Goal: Information Seeking & Learning: Learn about a topic

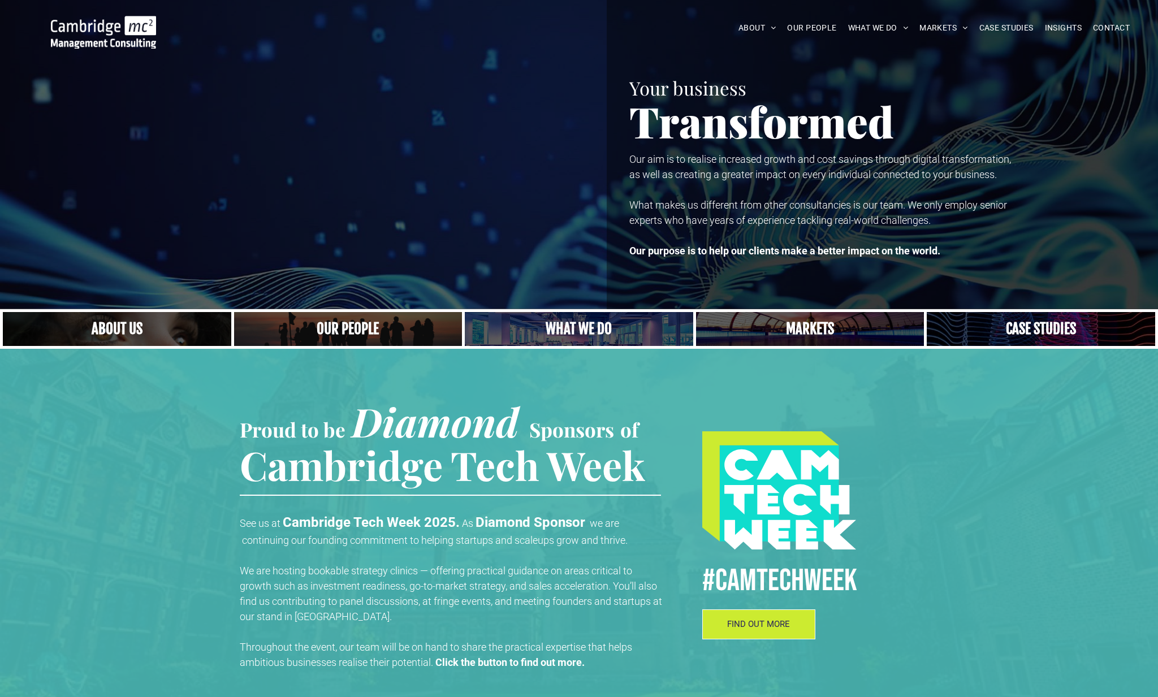
click at [1059, 331] on link at bounding box center [1041, 329] width 242 height 36
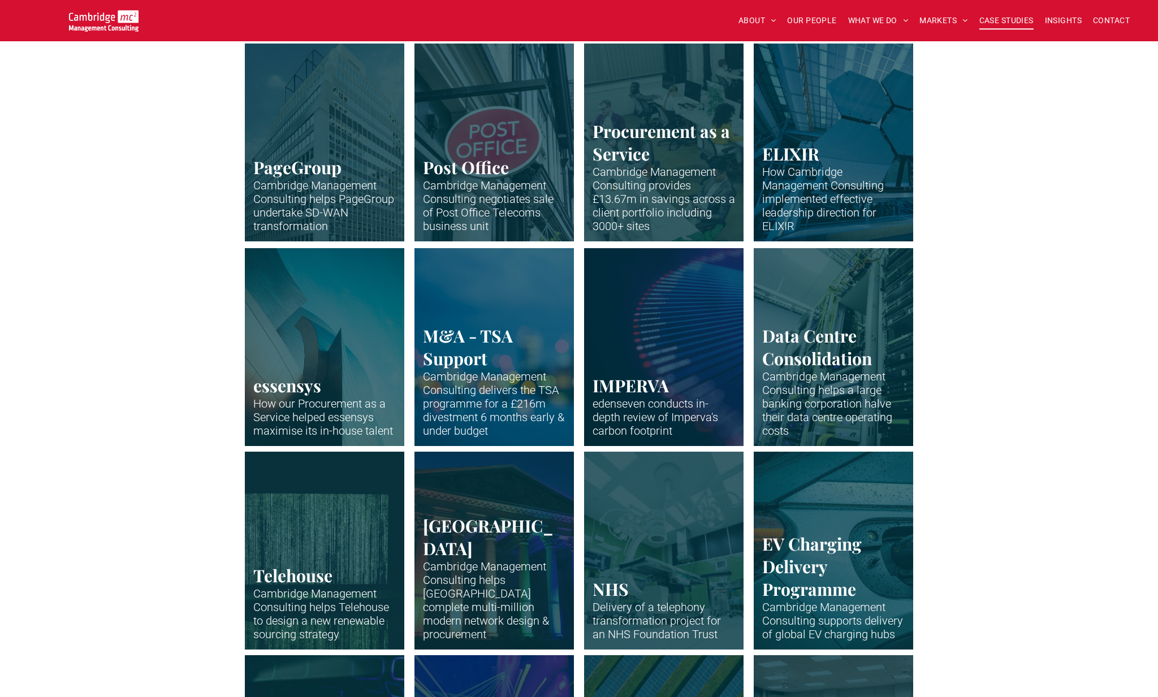
scroll to position [547, 0]
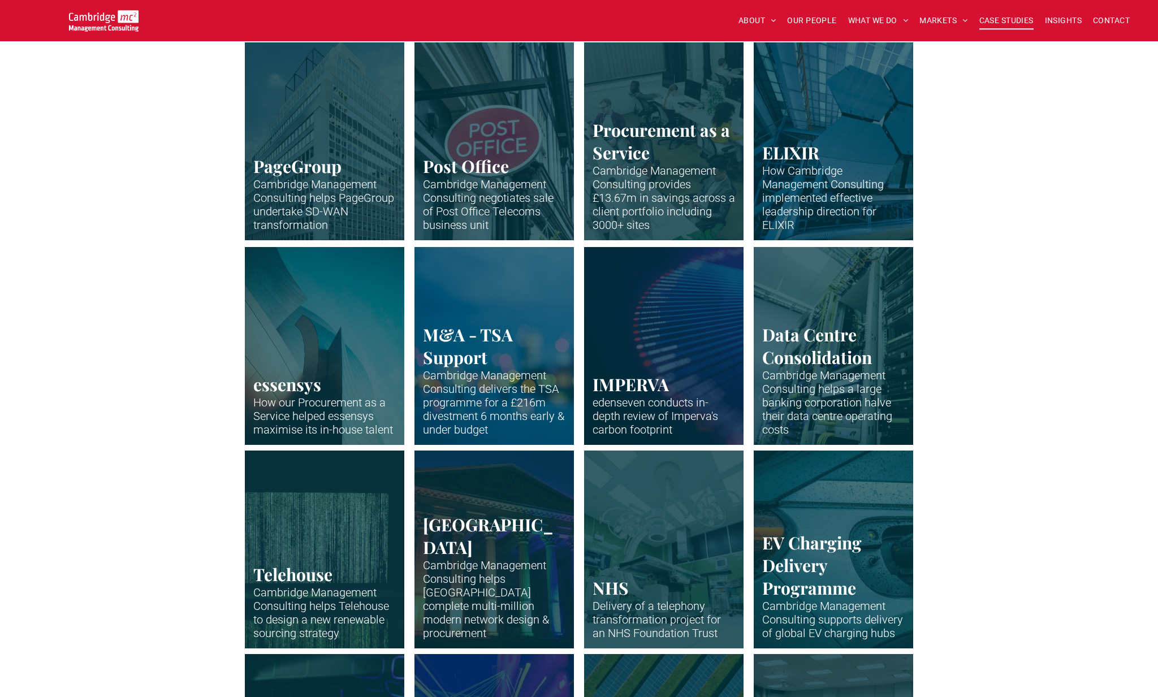
click at [860, 116] on link "Office building of PageGroup in Madison Avenue, New York" at bounding box center [833, 141] width 169 height 210
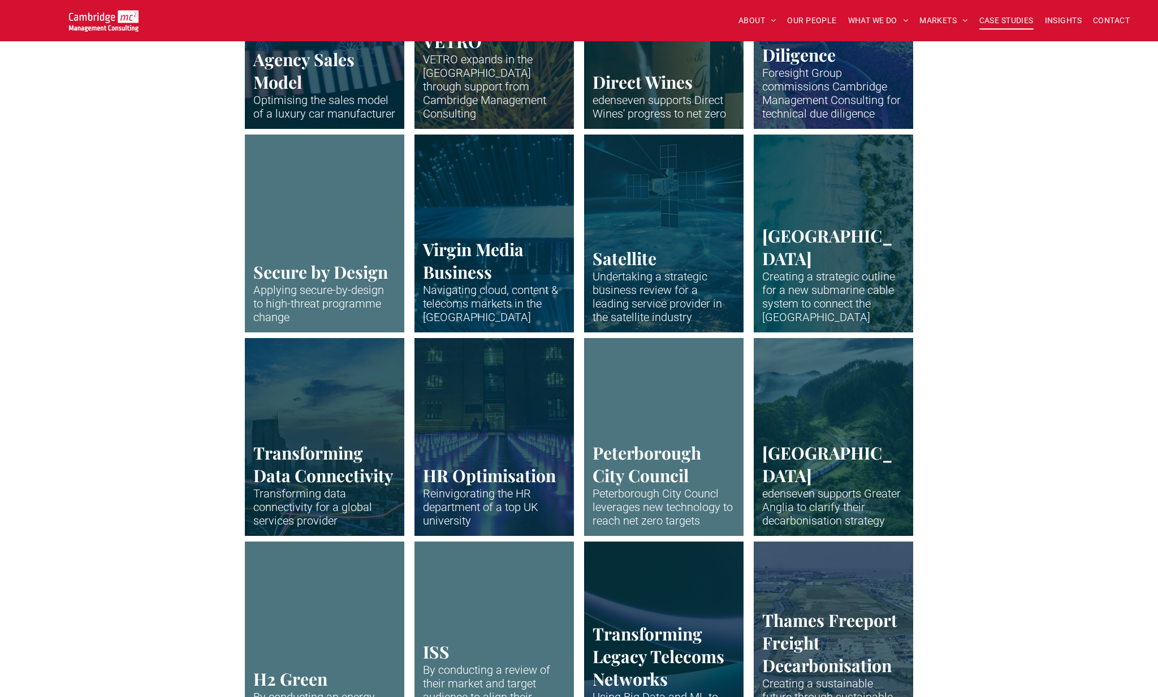
scroll to position [1579, 0]
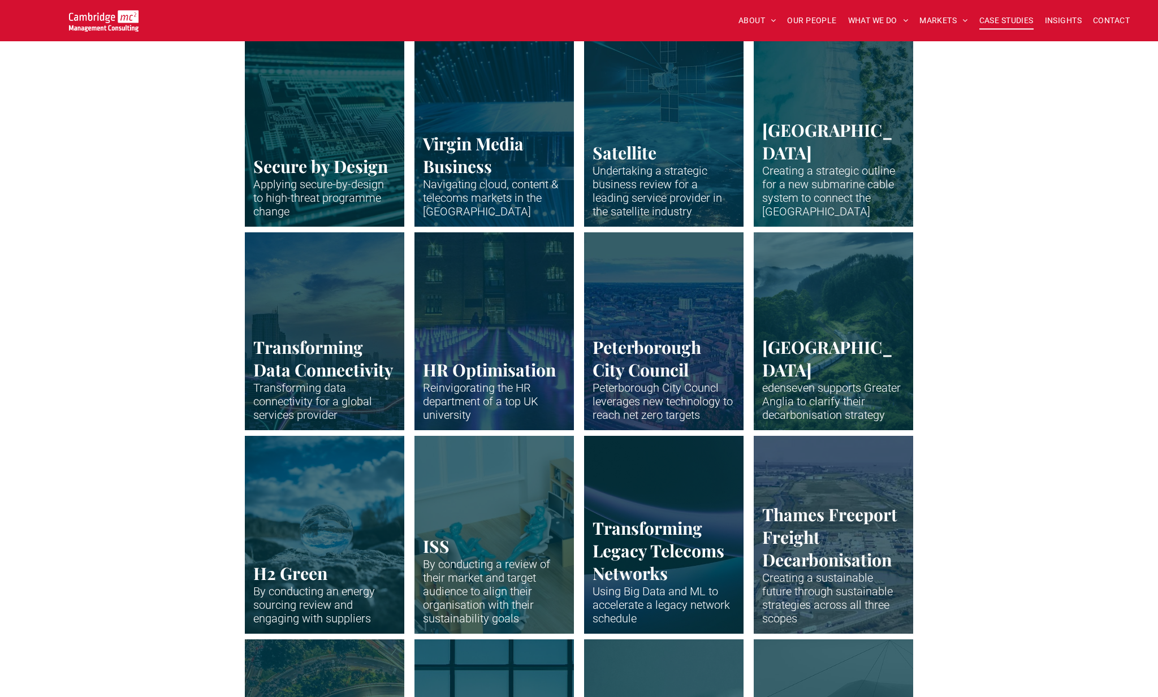
click at [530, 495] on link "Plastic miniatures sitting at desks and working" at bounding box center [494, 535] width 169 height 210
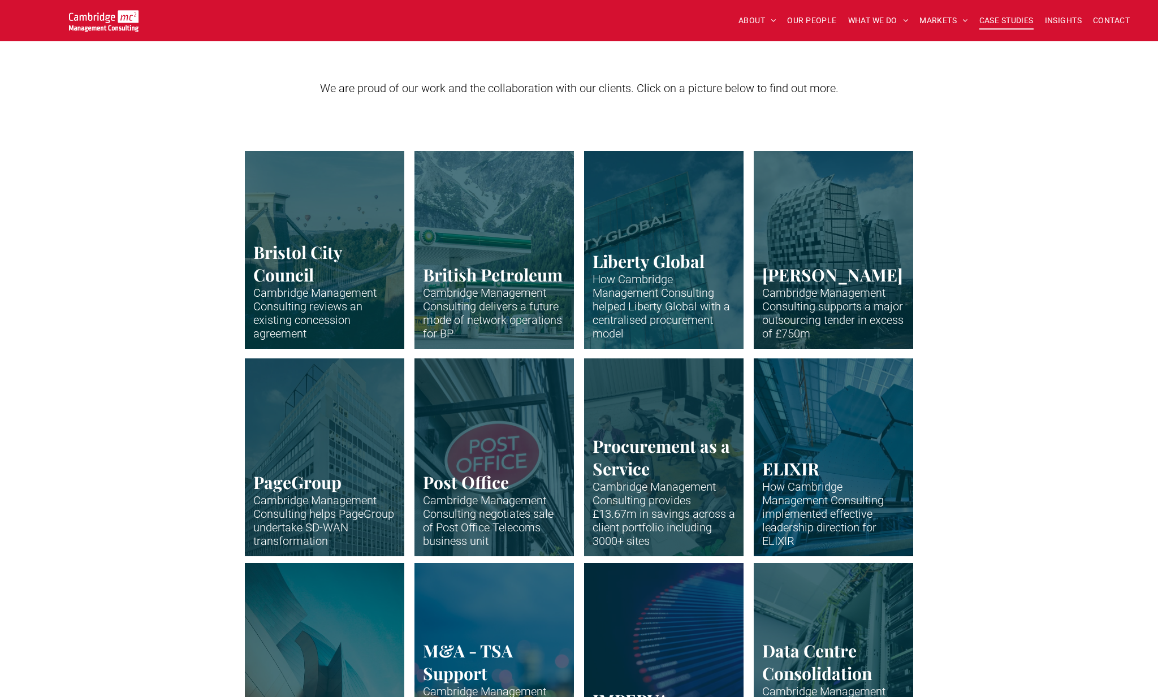
scroll to position [224, 0]
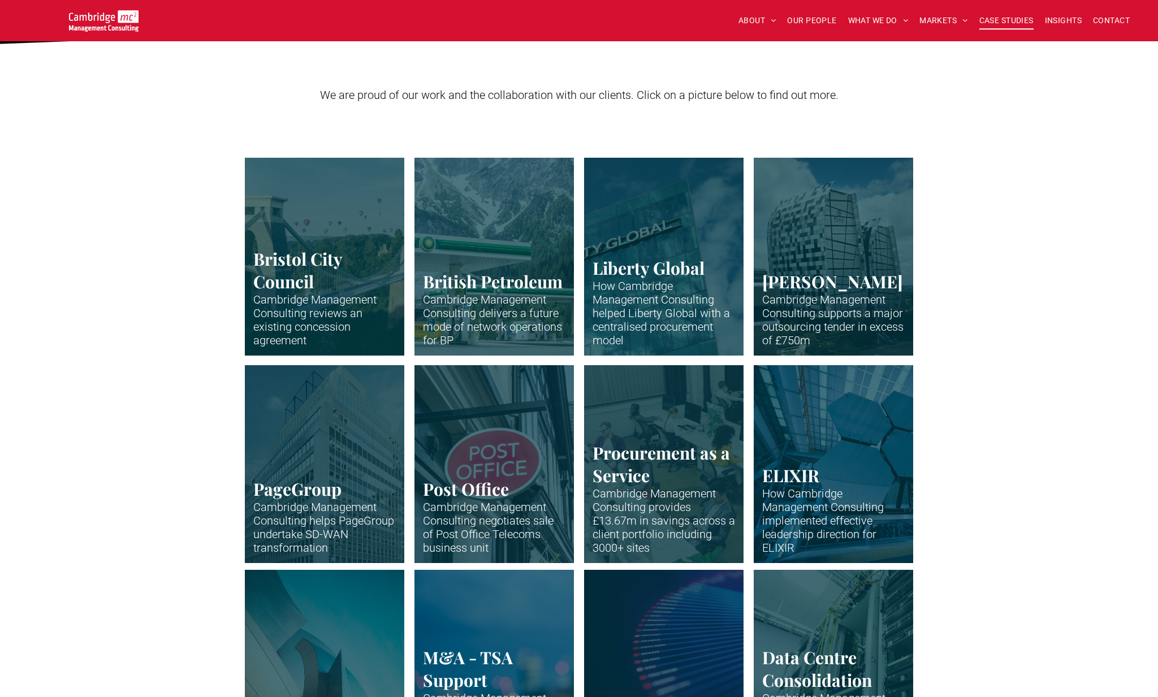
click at [354, 214] on link "Clifton suspension bridge in Bristol with many hot air balloons over the trees" at bounding box center [324, 257] width 169 height 210
click at [505, 253] on link "Close up of BP petrol station" at bounding box center [494, 257] width 169 height 210
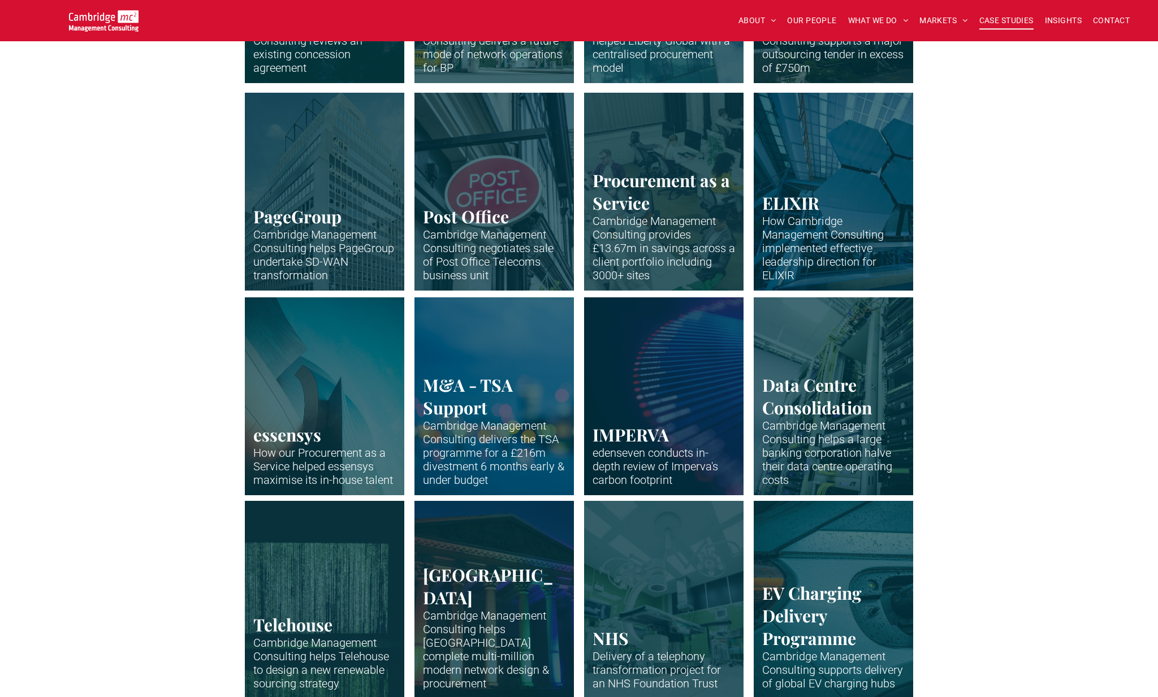
scroll to position [499, 0]
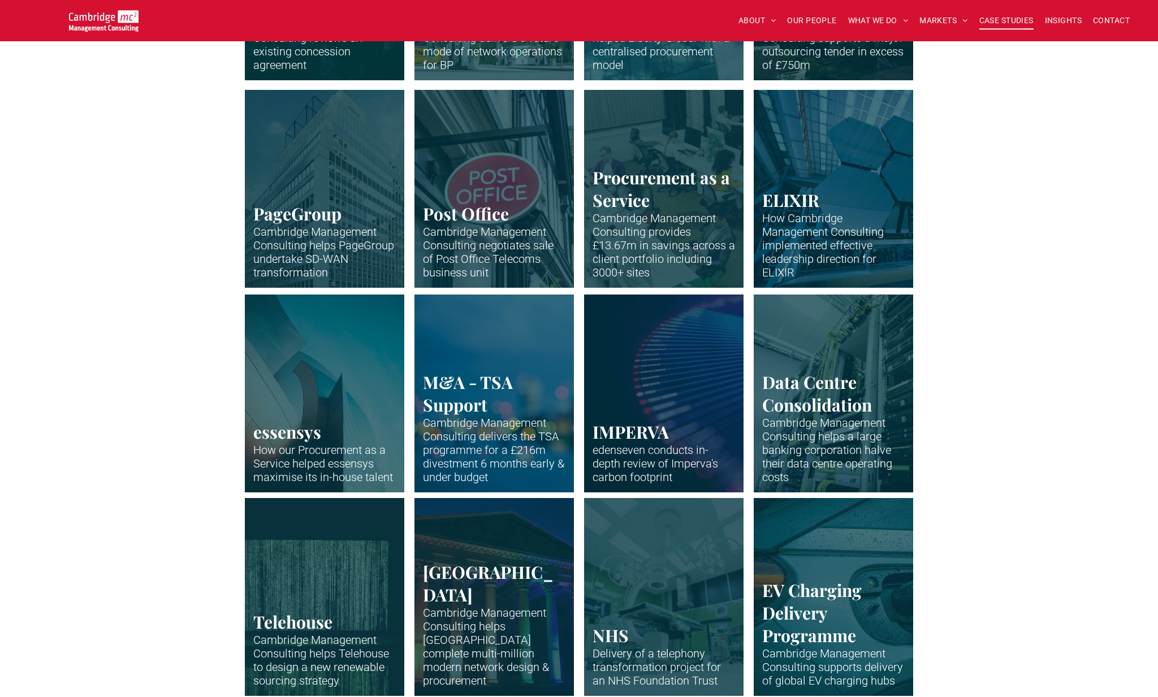
click at [343, 395] on link "Post Office logo central, hanging from a bar laterally attached to a shopfront" at bounding box center [324, 393] width 169 height 210
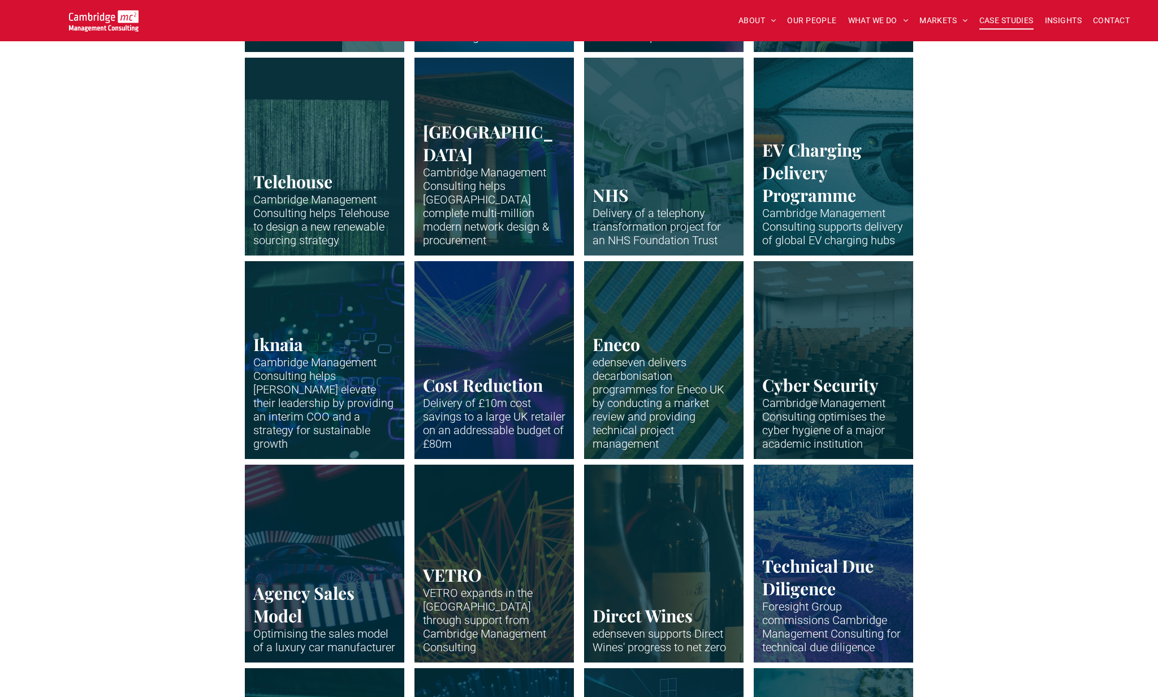
scroll to position [947, 0]
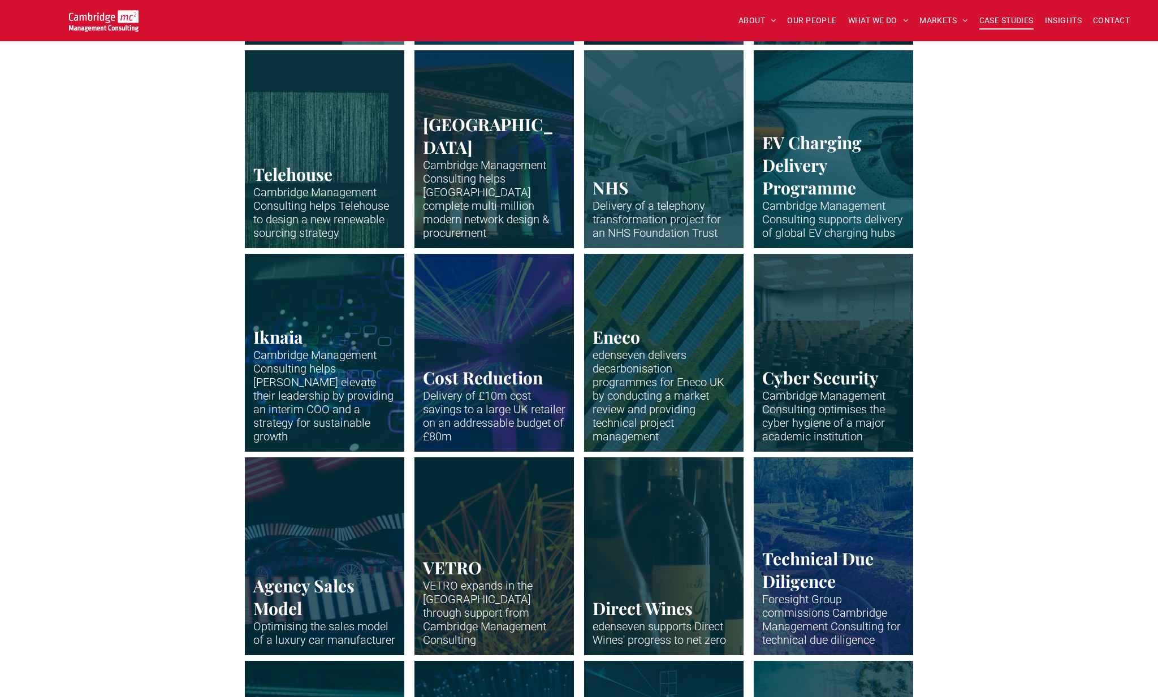
click at [517, 332] on link "Neon abstract" at bounding box center [494, 353] width 169 height 210
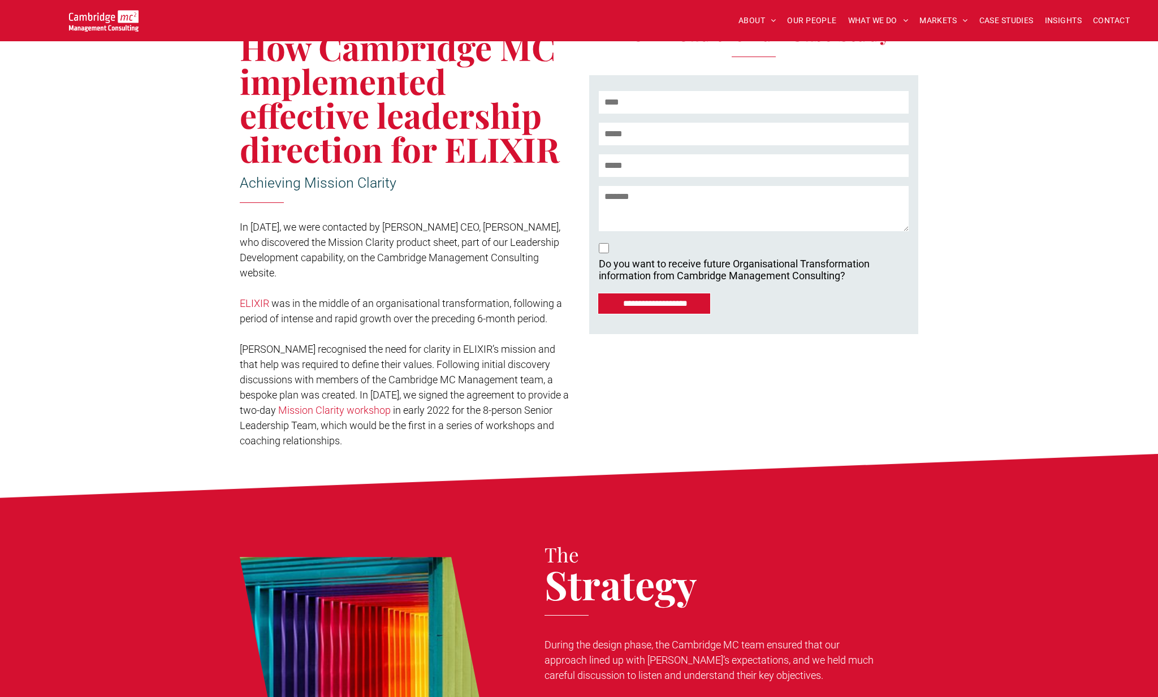
scroll to position [255, 0]
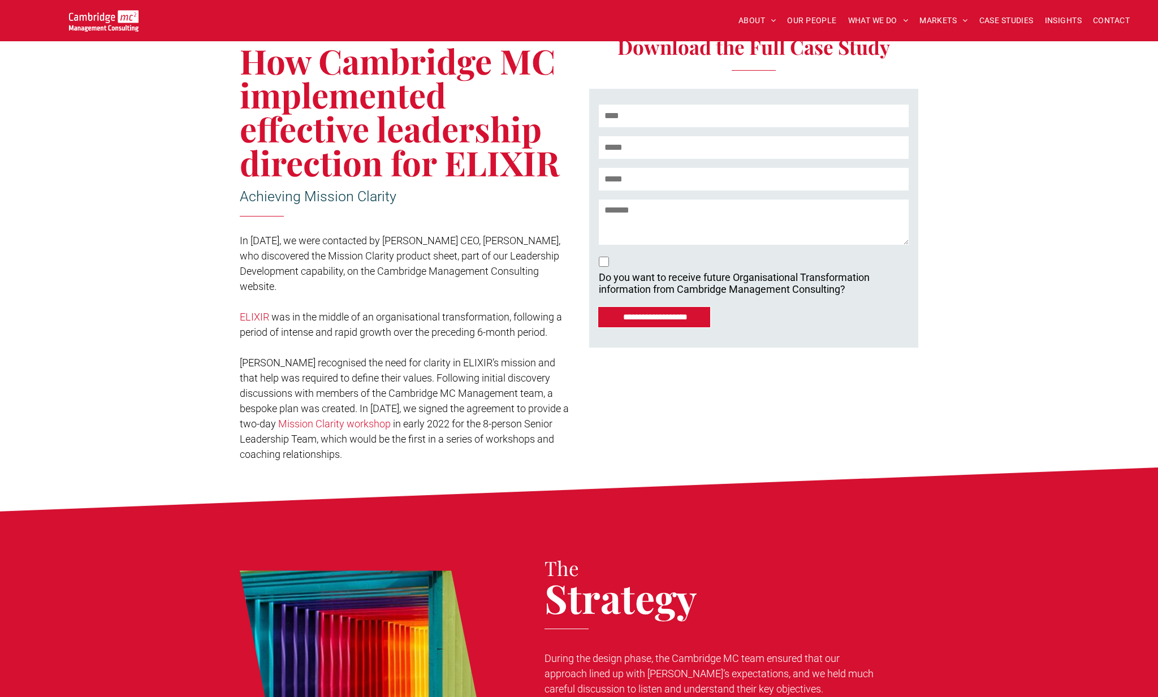
click at [256, 321] on link "ELIXIR" at bounding box center [254, 317] width 29 height 12
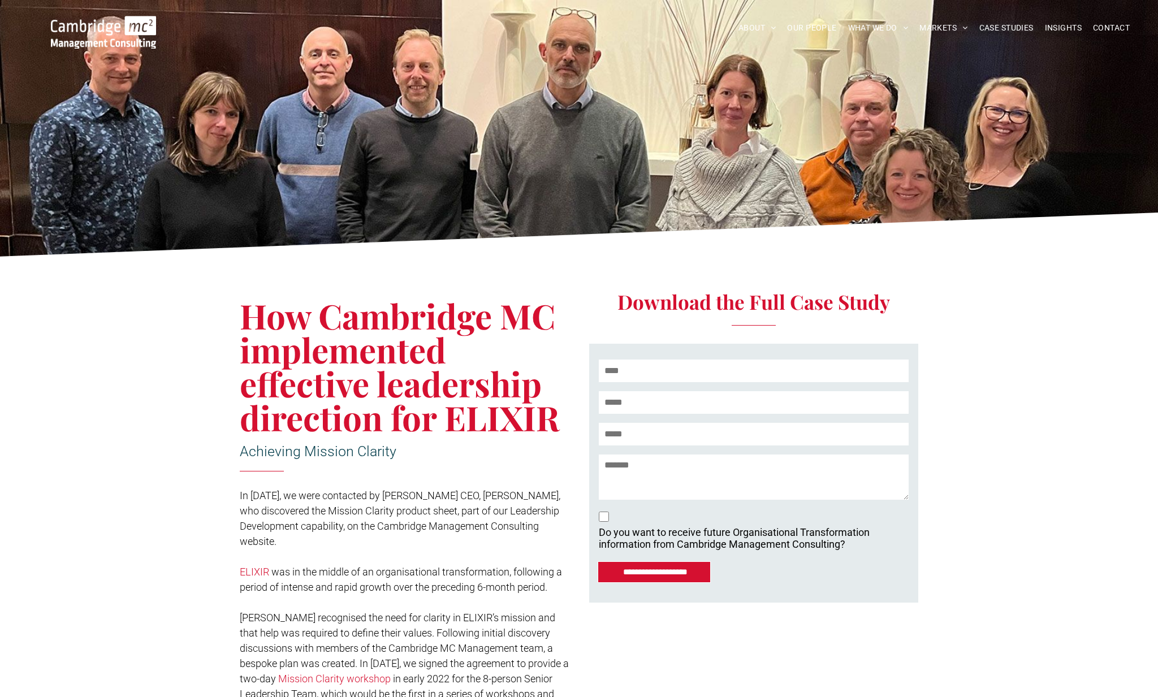
scroll to position [0, 0]
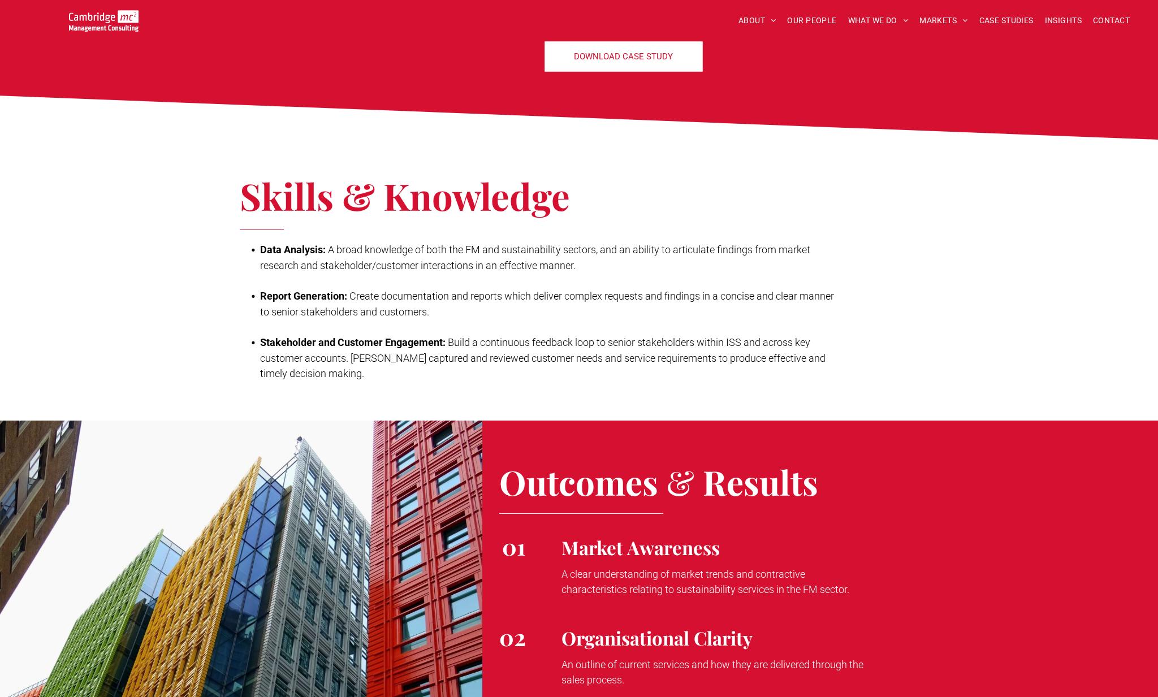
scroll to position [1157, 0]
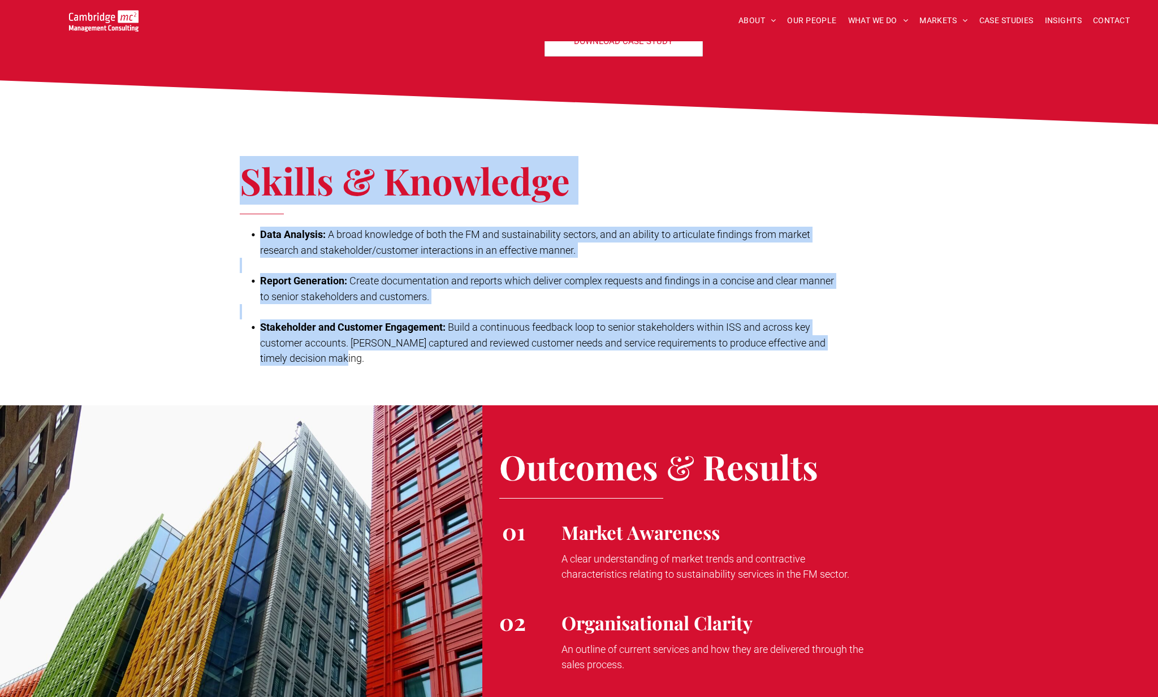
drag, startPoint x: 244, startPoint y: 178, endPoint x: 493, endPoint y: 375, distance: 317.9
click at [493, 375] on div "Skills & Knowledge Data Analysis: A broad knowledge of both the FM and sustaina…" at bounding box center [579, 264] width 1158 height 281
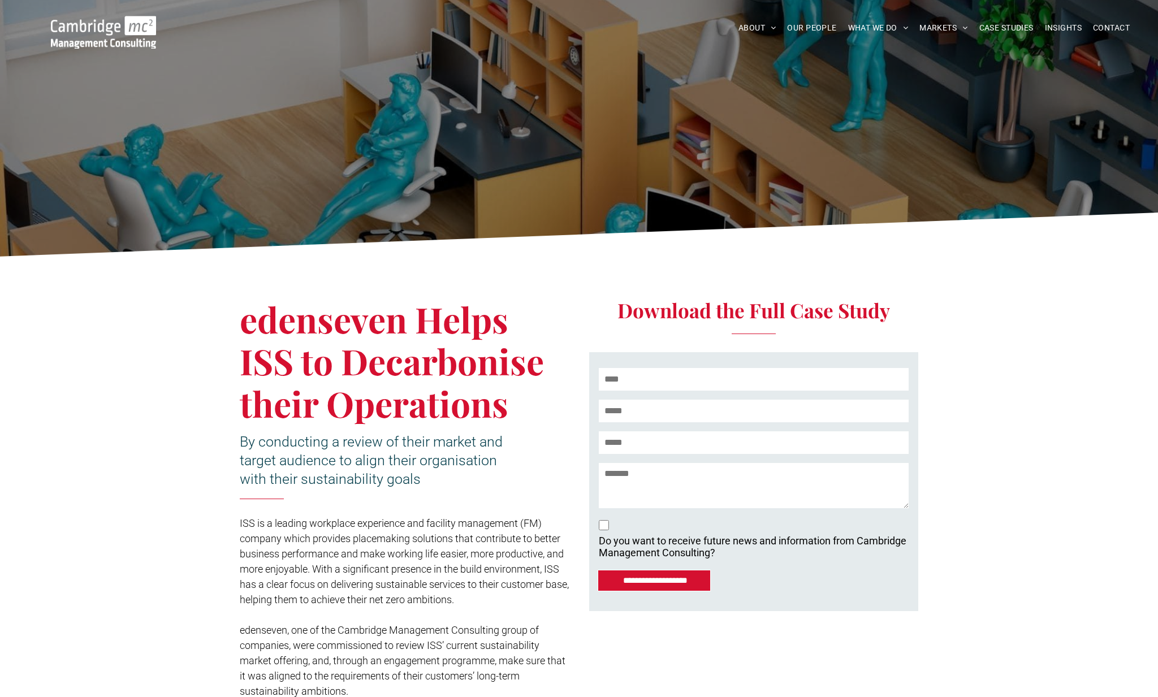
scroll to position [0, 0]
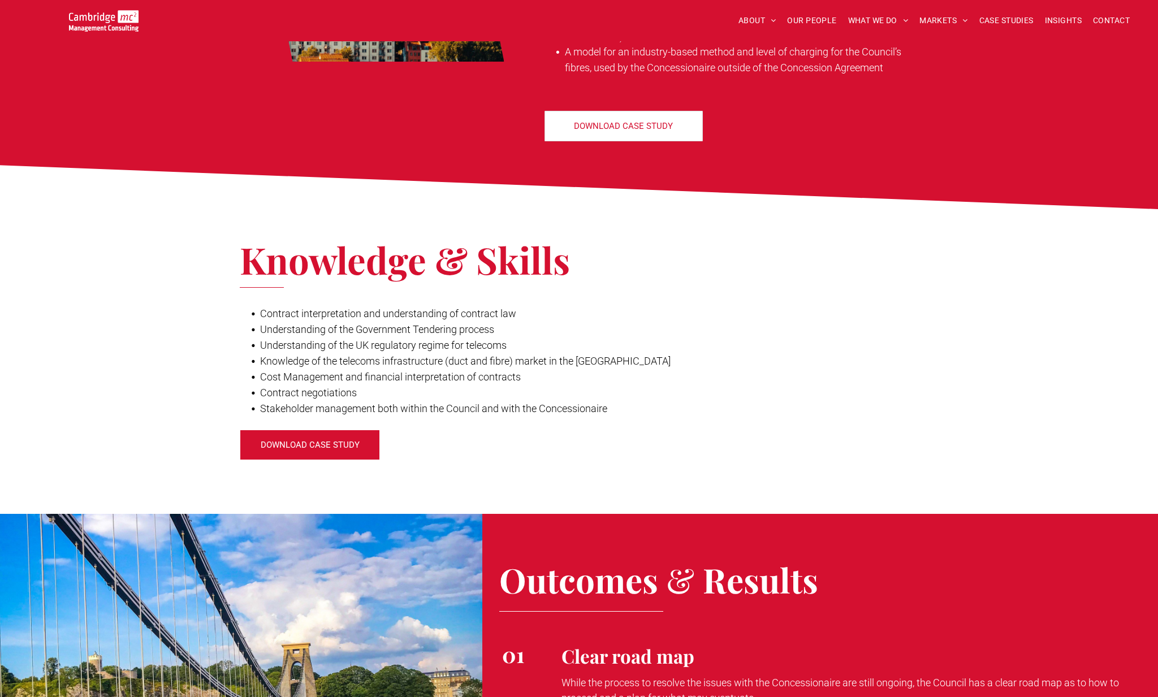
scroll to position [1137, 0]
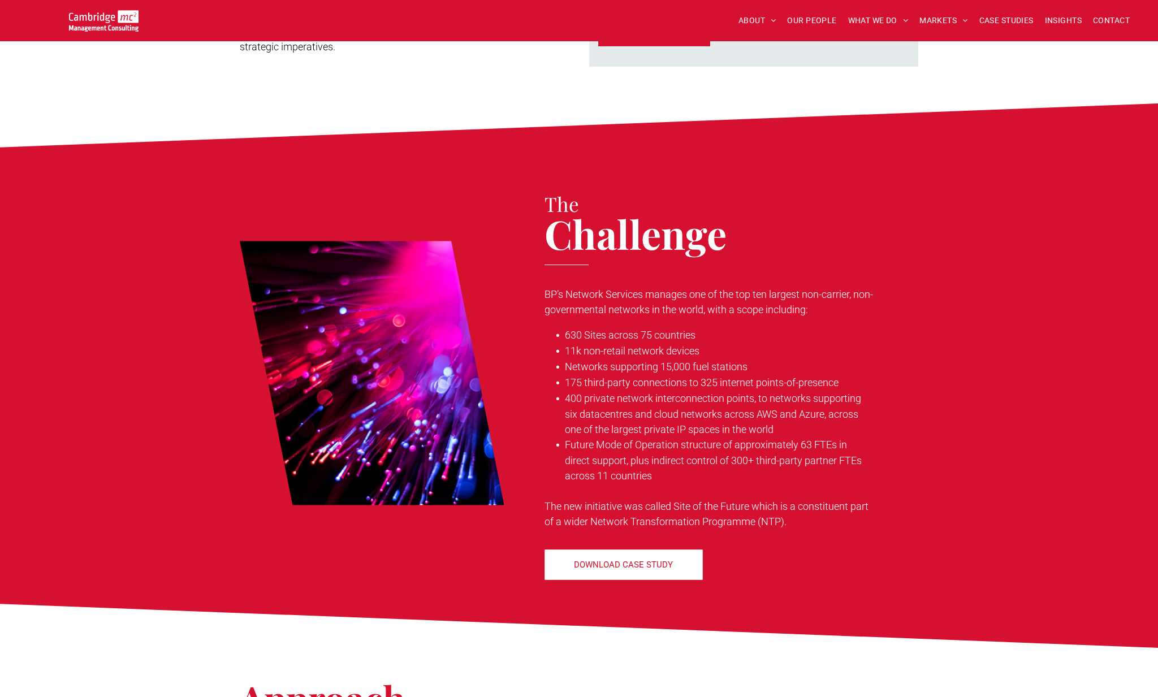
scroll to position [539, 0]
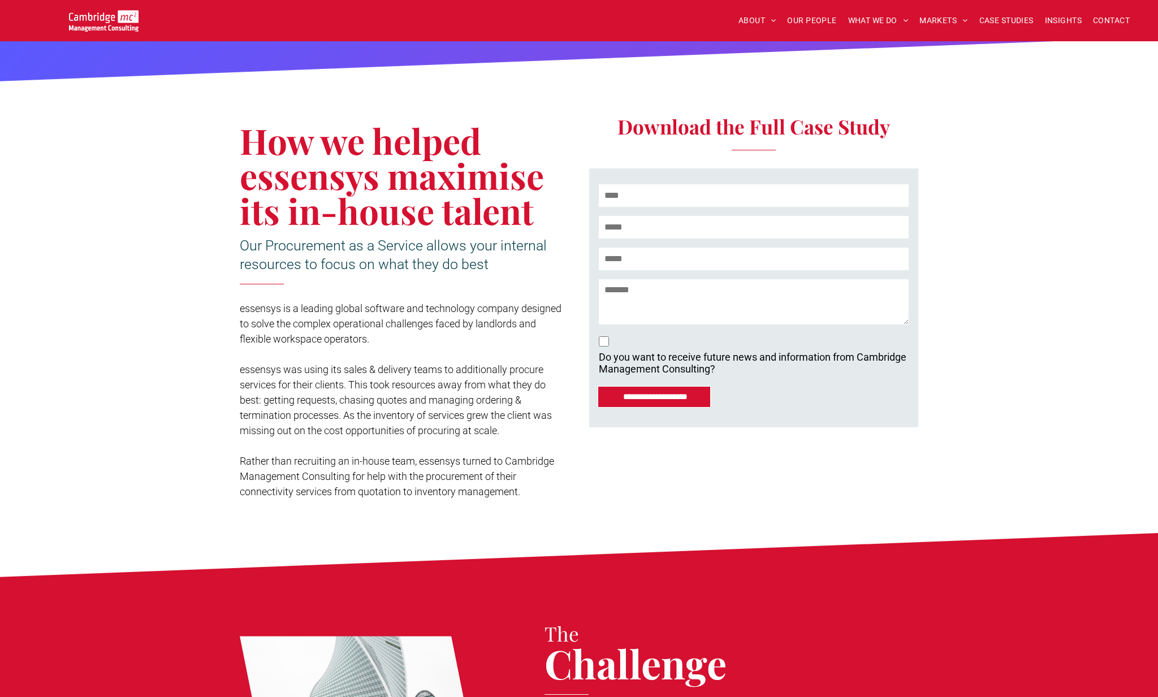
scroll to position [170, 0]
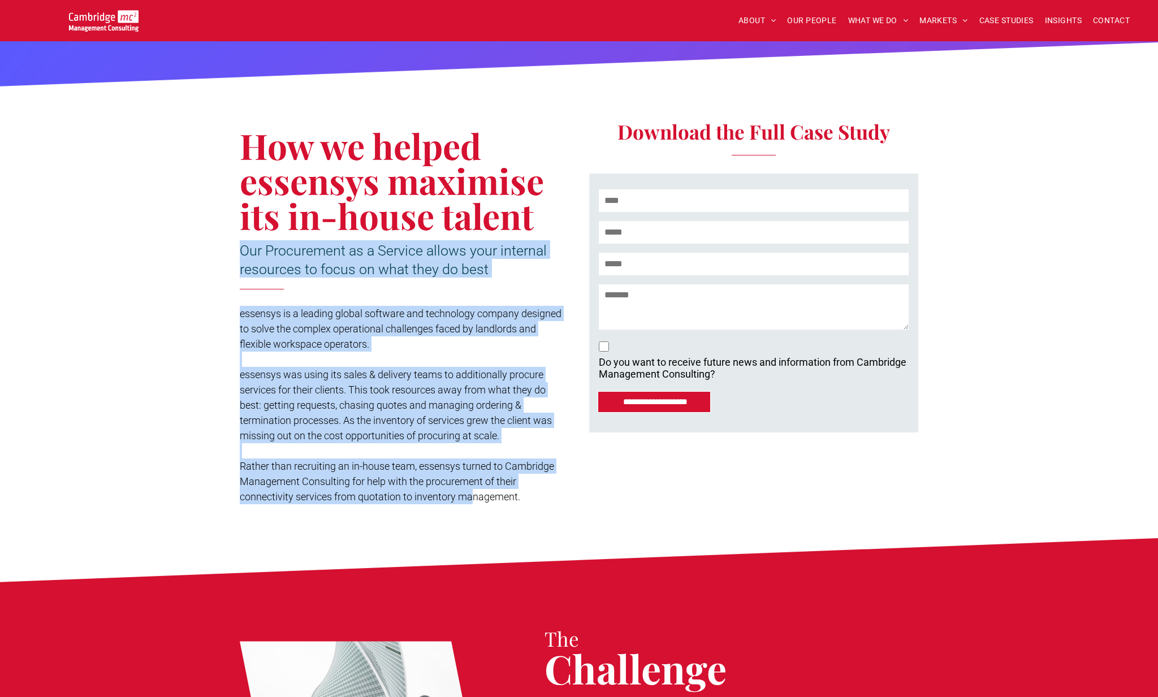
drag, startPoint x: 243, startPoint y: 247, endPoint x: 472, endPoint y: 493, distance: 336.5
click at [473, 493] on div "How we helped essensys maximise its in-house talent Our Procurement as a Servic…" at bounding box center [409, 301] width 339 height 417
click at [472, 493] on span "Rather than recruiting an in-house team, essensys turned to Cambridge Managemen…" at bounding box center [397, 481] width 314 height 42
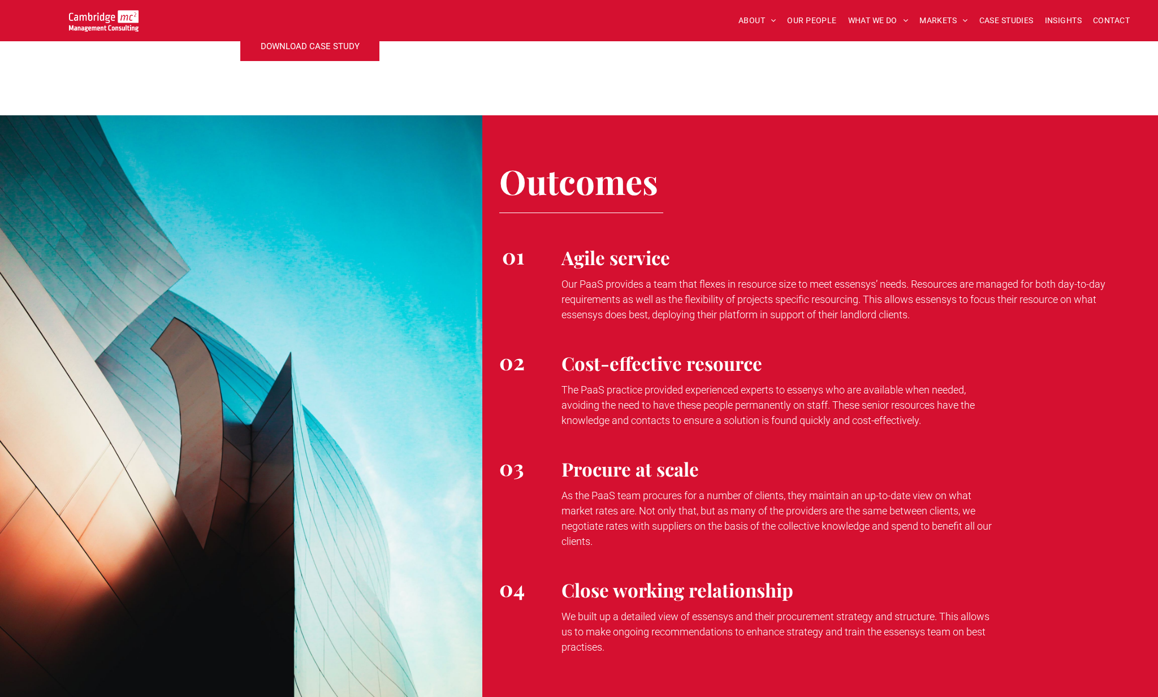
scroll to position [2140, 0]
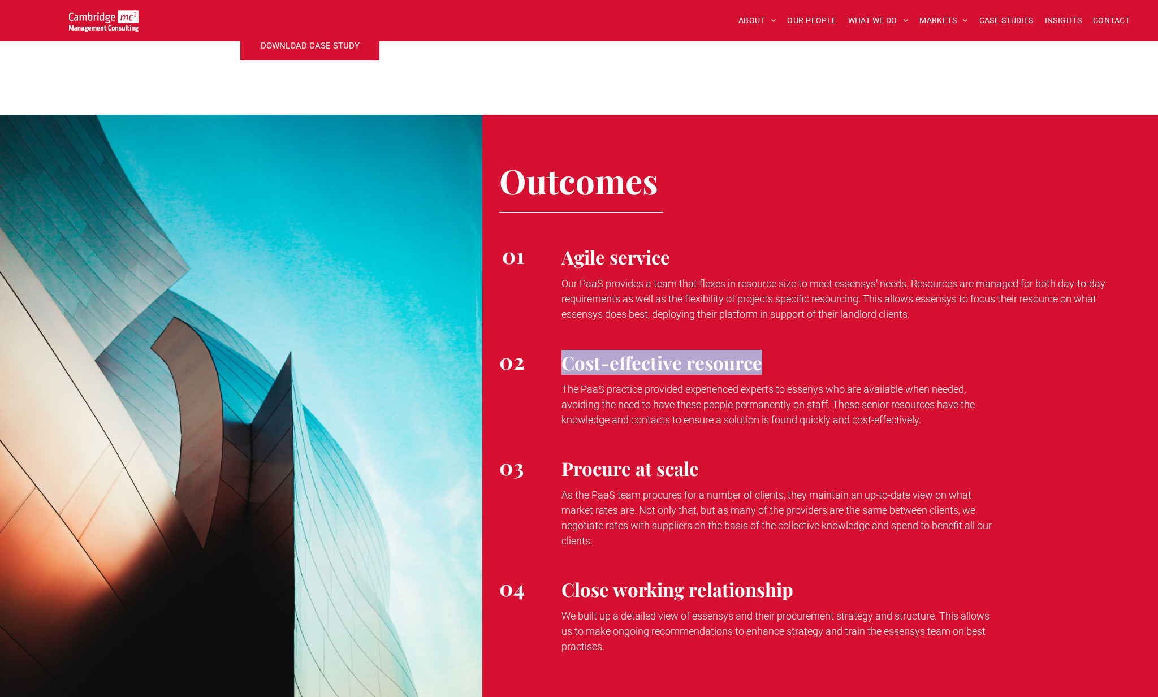
drag, startPoint x: 561, startPoint y: 332, endPoint x: 825, endPoint y: 336, distance: 264.1
click at [825, 350] on h4 "Cost-effective resource" at bounding box center [846, 362] width 571 height 25
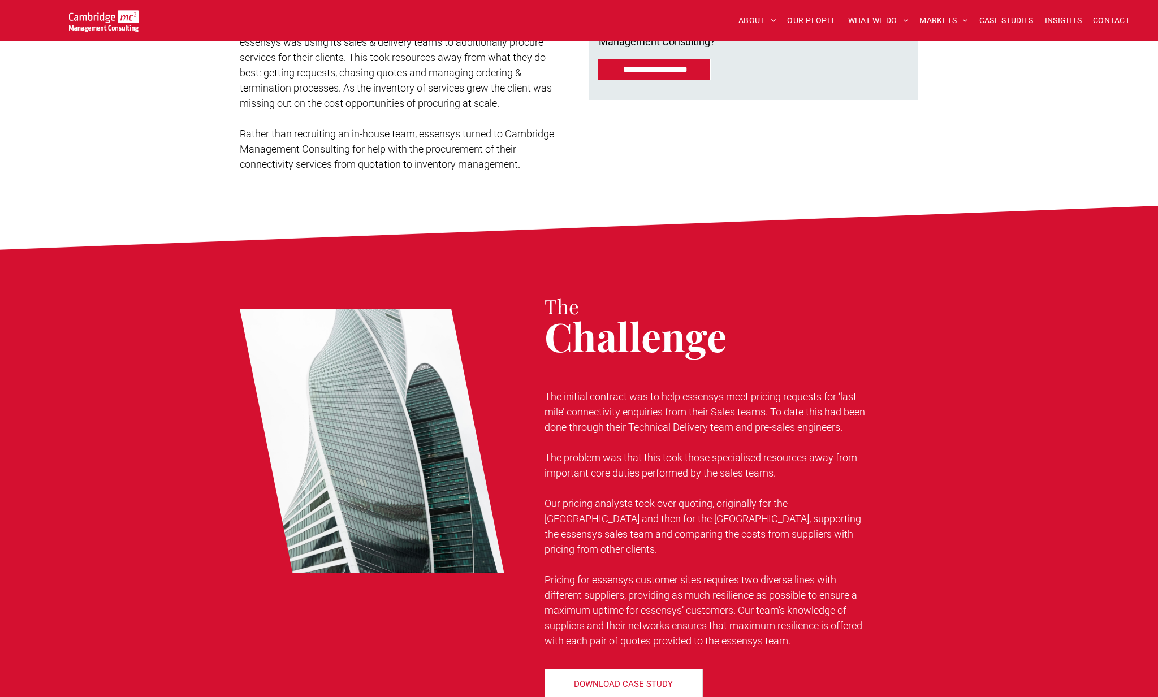
scroll to position [748, 0]
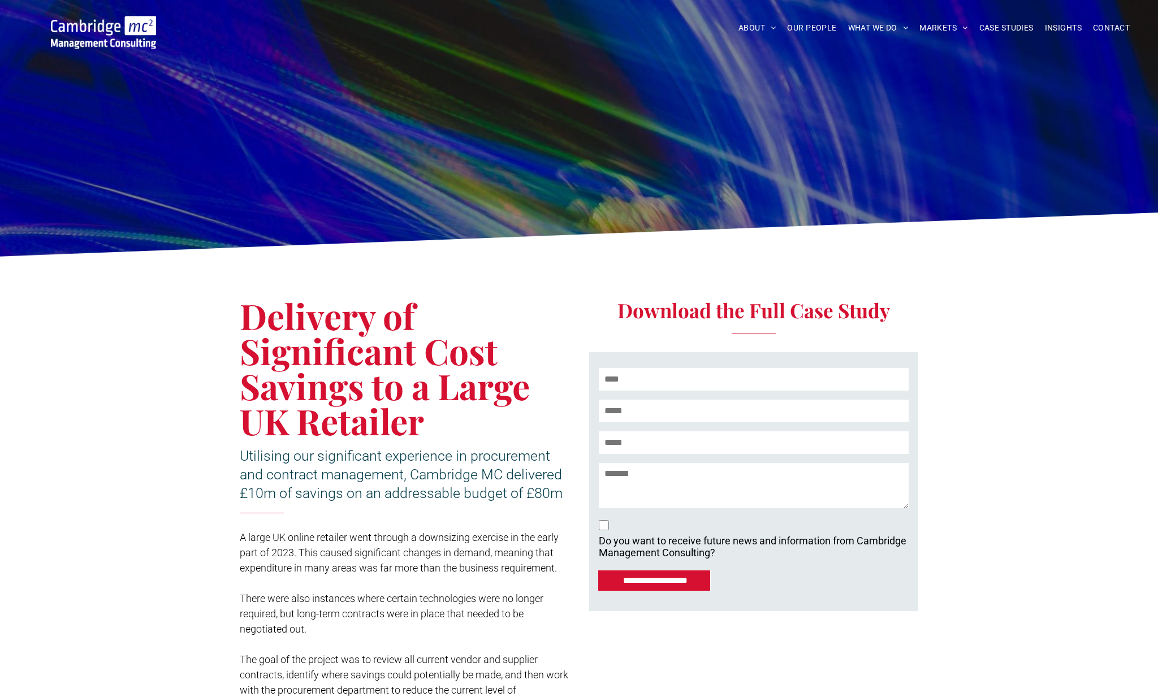
click at [957, 309] on div "Delivery of Significant Cost Savings to a Large UK Retailer Utilising our signi…" at bounding box center [579, 512] width 1158 height 499
click at [804, 25] on span "OUR PEOPLE" at bounding box center [811, 28] width 49 height 18
